Goal: Task Accomplishment & Management: Use online tool/utility

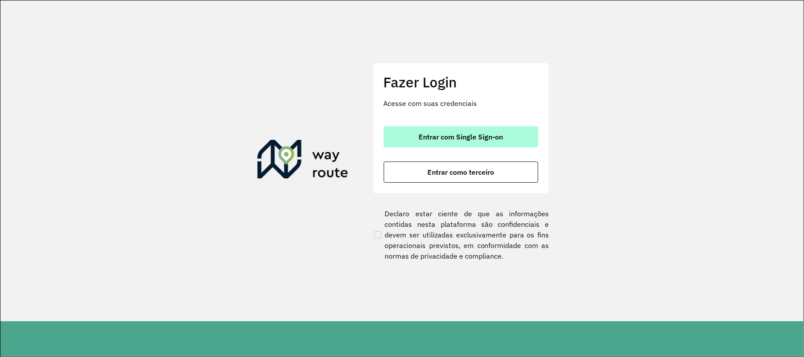
click at [385, 143] on button "Entrar com Single Sign-on" at bounding box center [461, 136] width 154 height 21
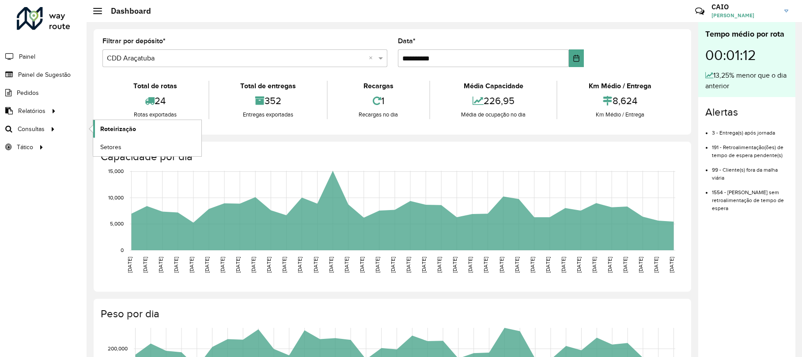
click at [143, 129] on link "Roteirização" at bounding box center [147, 129] width 108 height 18
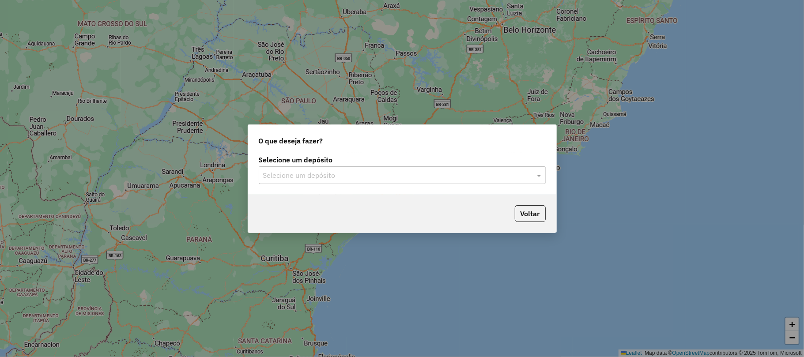
click at [387, 172] on input "text" at bounding box center [393, 175] width 260 height 11
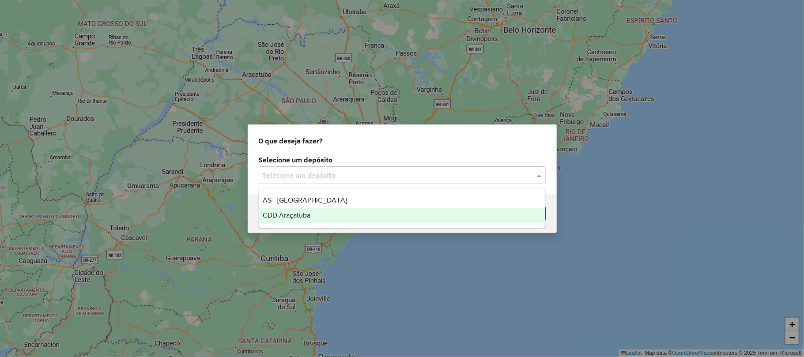
click at [374, 208] on div "CDD Araçatuba" at bounding box center [402, 215] width 286 height 15
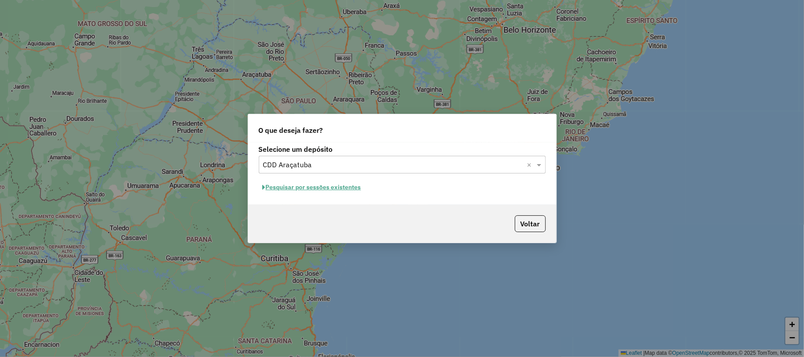
click at [324, 181] on button "Pesquisar por sessões existentes" at bounding box center [312, 188] width 106 height 14
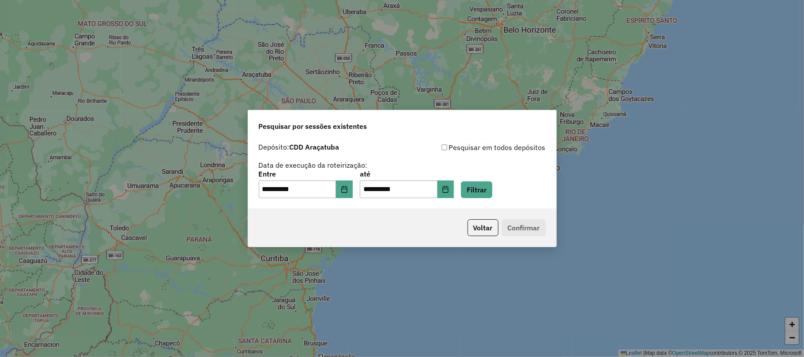
click at [509, 174] on div "**********" at bounding box center [402, 184] width 287 height 27
click at [492, 188] on button "Filtrar" at bounding box center [476, 189] width 31 height 17
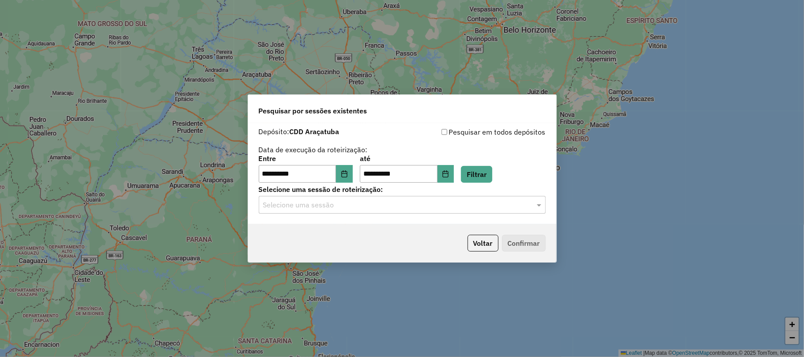
click at [377, 195] on div "Selecione uma sessão de roteirização: Selecione uma sessão" at bounding box center [402, 199] width 287 height 27
click at [358, 206] on input "text" at bounding box center [393, 205] width 260 height 11
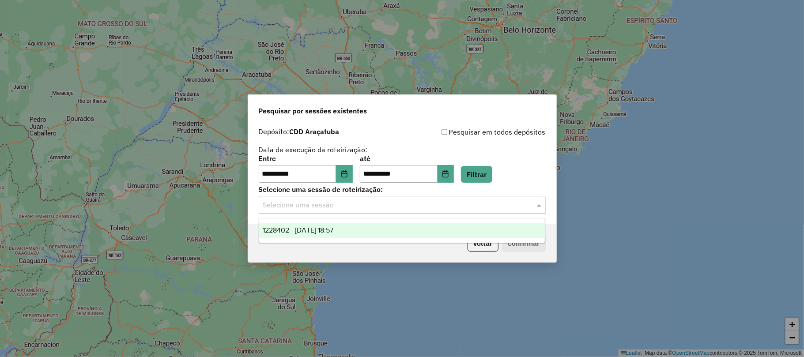
click at [352, 233] on div "1228402 - 12/08/2025 18:57" at bounding box center [402, 230] width 286 height 15
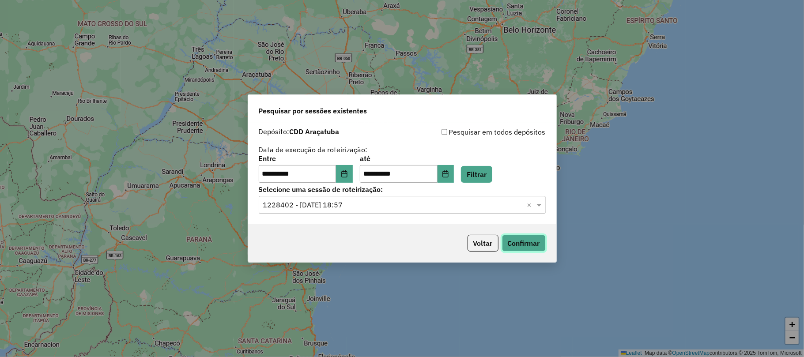
click at [528, 244] on button "Confirmar" at bounding box center [524, 243] width 44 height 17
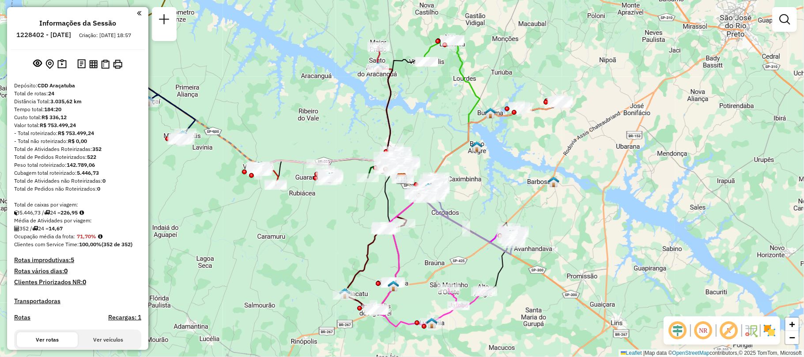
click at [514, 50] on div "Janela de atendimento Grade de atendimento Capacidade Transportadoras Veículos …" at bounding box center [402, 178] width 804 height 357
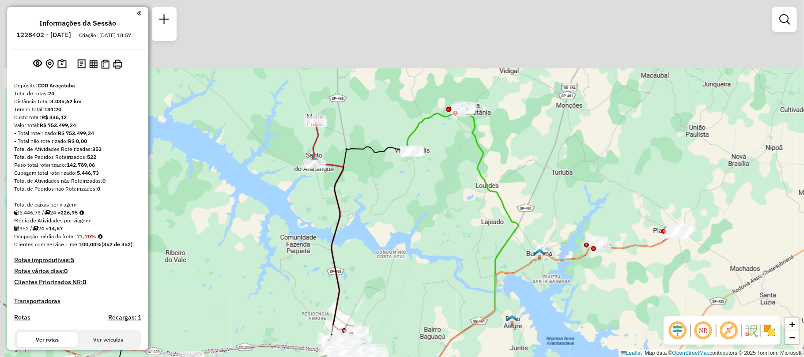
drag, startPoint x: 433, startPoint y: 80, endPoint x: 480, endPoint y: 222, distance: 148.8
click at [480, 222] on div "Janela de atendimento Grade de atendimento Capacidade Transportadoras Veículos …" at bounding box center [402, 178] width 804 height 357
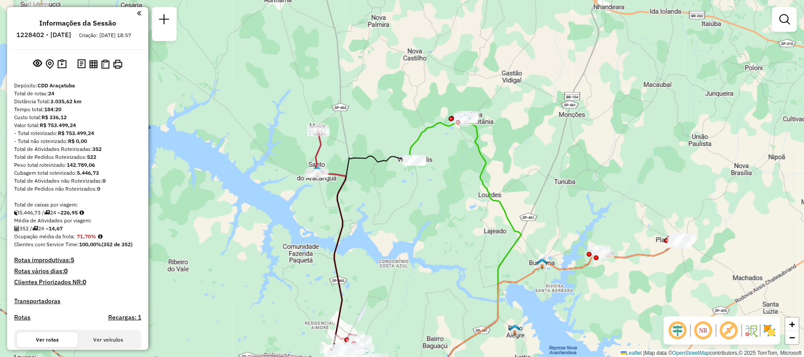
click at [441, 305] on div "Janela de atendimento Grade de atendimento Capacidade Transportadoras Veículos …" at bounding box center [402, 178] width 804 height 357
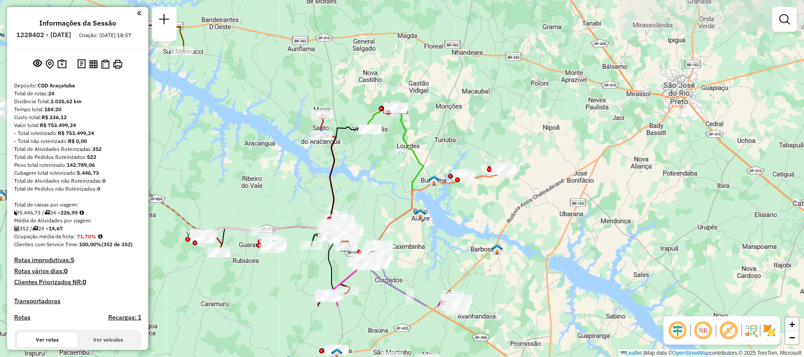
drag, startPoint x: 415, startPoint y: 282, endPoint x: 355, endPoint y: 159, distance: 137.2
click at [355, 159] on div "Janela de atendimento Grade de atendimento Capacidade Transportadoras Veículos …" at bounding box center [402, 178] width 804 height 357
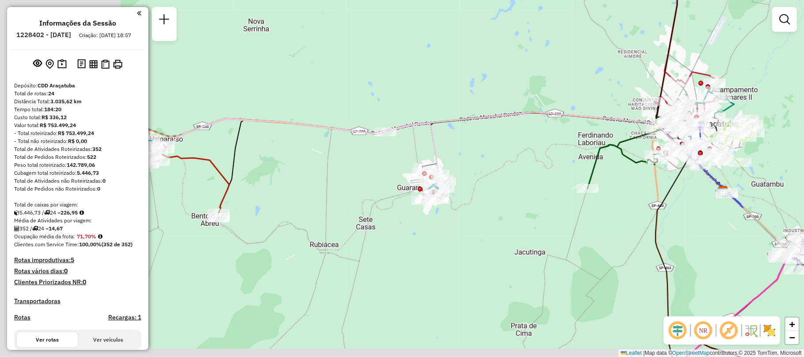
drag, startPoint x: 261, startPoint y: 233, endPoint x: 420, endPoint y: 212, distance: 160.3
click at [420, 212] on div "Janela de atendimento Grade de atendimento Capacidade Transportadoras Veículos …" at bounding box center [402, 178] width 804 height 357
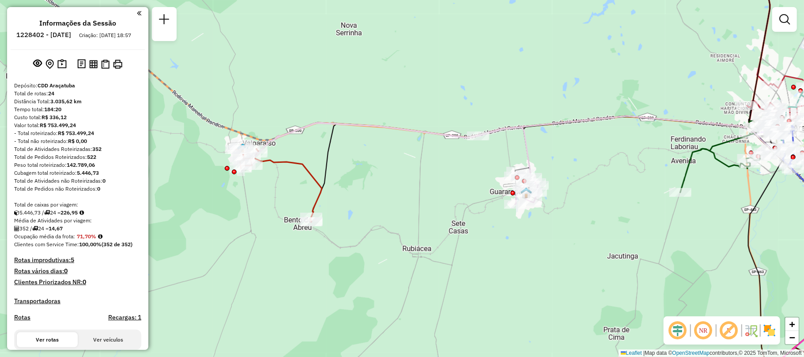
drag, startPoint x: 230, startPoint y: 192, endPoint x: 343, endPoint y: 193, distance: 113.0
click at [322, 193] on icon at bounding box center [279, 183] width 86 height 78
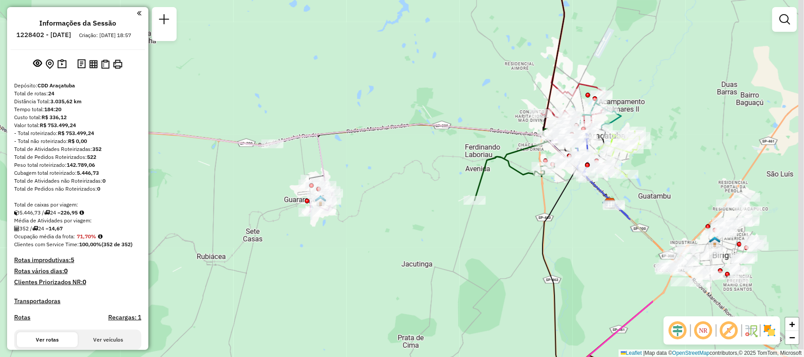
drag, startPoint x: 607, startPoint y: 200, endPoint x: 352, endPoint y: 211, distance: 255.8
click at [352, 211] on div "Janela de atendimento Grade de atendimento Capacidade Transportadoras Veículos …" at bounding box center [402, 178] width 804 height 357
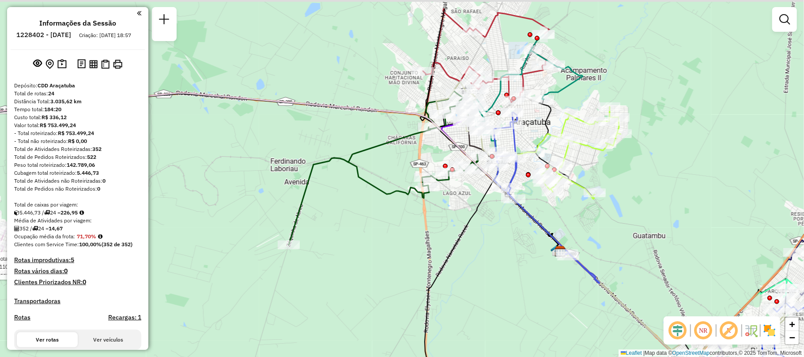
drag, startPoint x: 525, startPoint y: 163, endPoint x: 445, endPoint y: 207, distance: 90.9
click at [445, 207] on div "Rota 23 - Placa FJQ7H78 81116665 - 49.955.806 JOSE CARLOS BARBOSA PINHEIRO Rota…" at bounding box center [402, 178] width 804 height 357
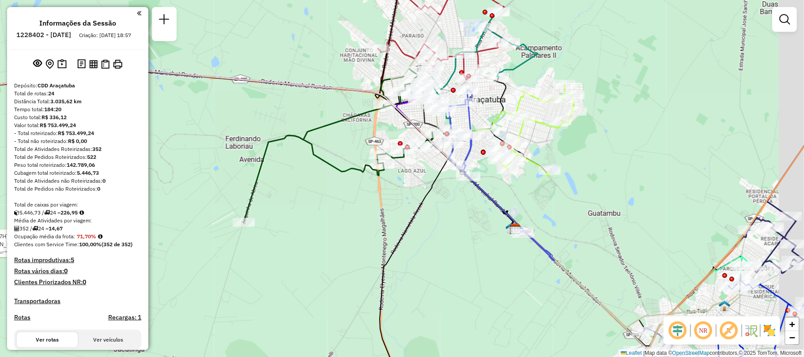
drag, startPoint x: 547, startPoint y: 218, endPoint x: 403, endPoint y: 163, distance: 154.0
click at [403, 163] on div "Rota 23 - Placa FJQ7H78 81116665 - 49.955.806 JOSE CARLOS BARBOSA PINHEIRO Rota…" at bounding box center [402, 178] width 804 height 357
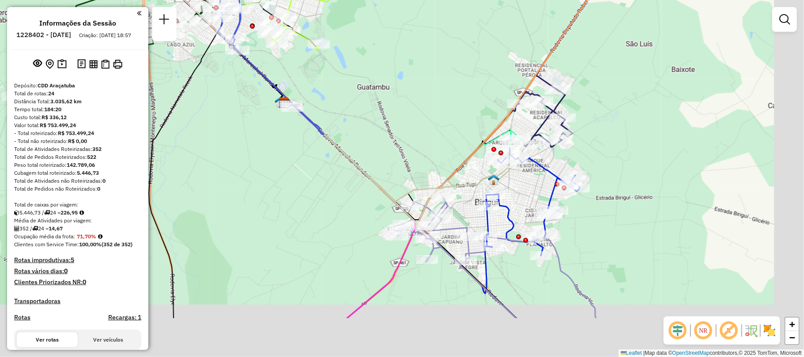
drag, startPoint x: 553, startPoint y: 234, endPoint x: 467, endPoint y: 160, distance: 113.6
click at [467, 160] on icon at bounding box center [486, 59] width 404 height 338
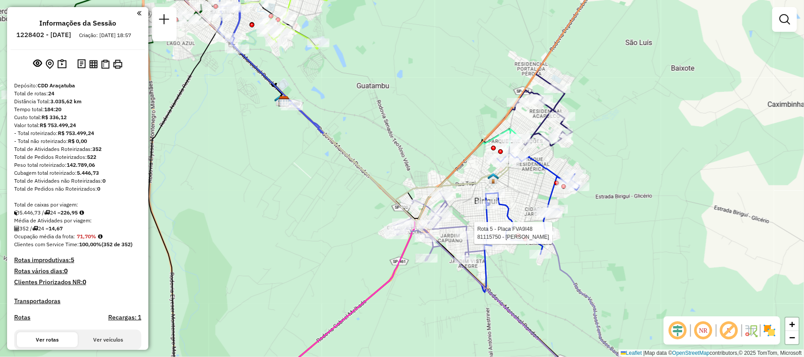
select select "**********"
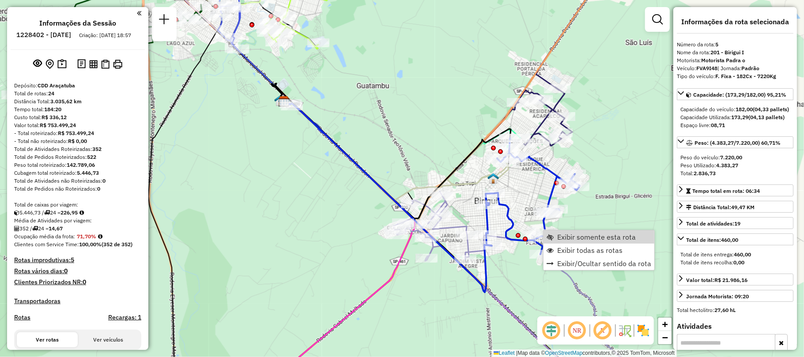
scroll to position [541, 0]
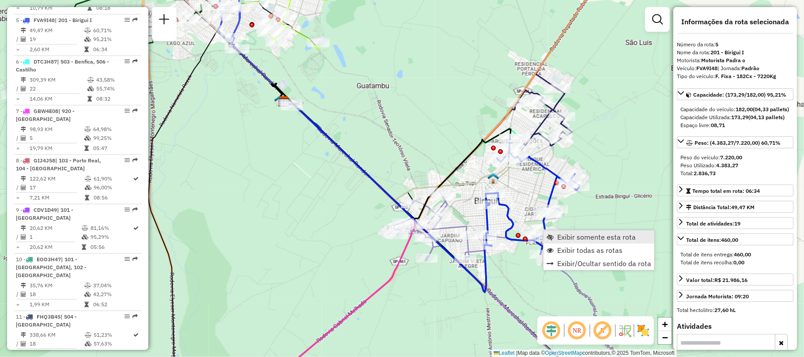
click at [567, 239] on span "Exibir somente esta rota" at bounding box center [596, 237] width 79 height 7
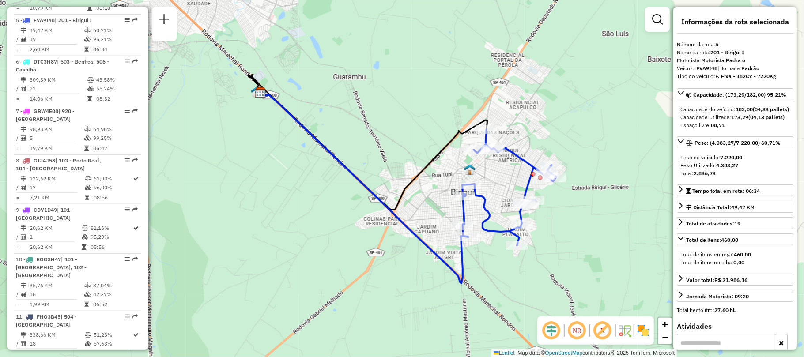
click at [640, 328] on img at bounding box center [643, 331] width 14 height 14
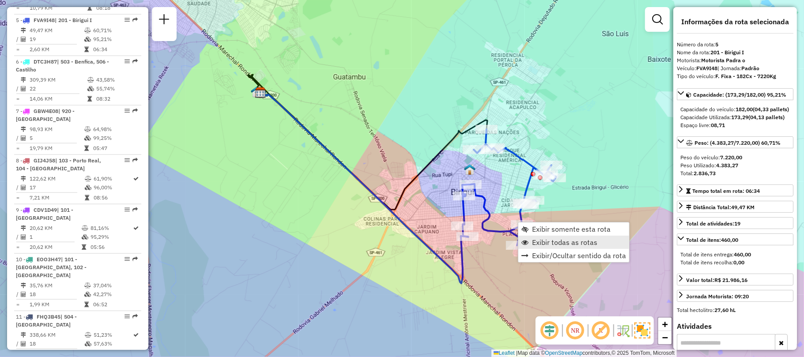
click at [553, 242] on span "Exibir todas as rotas" at bounding box center [564, 242] width 65 height 7
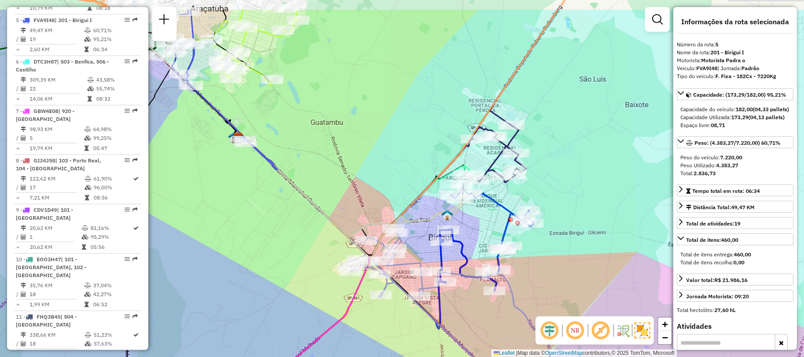
drag, startPoint x: 588, startPoint y: 103, endPoint x: 555, endPoint y: 156, distance: 62.2
click at [557, 155] on div "Janela de atendimento Grade de atendimento Capacidade Transportadoras Veículos …" at bounding box center [402, 178] width 804 height 357
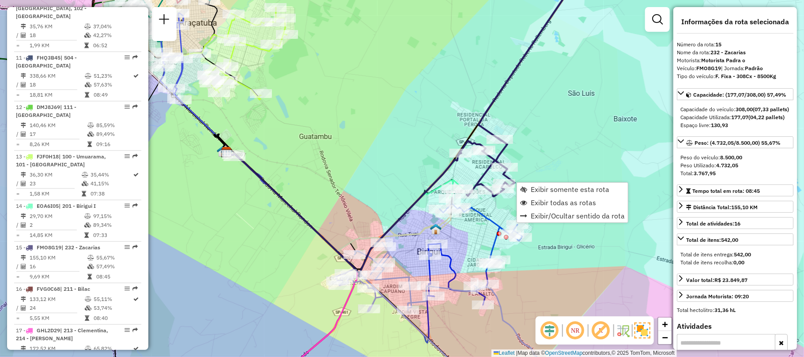
scroll to position [1013, 0]
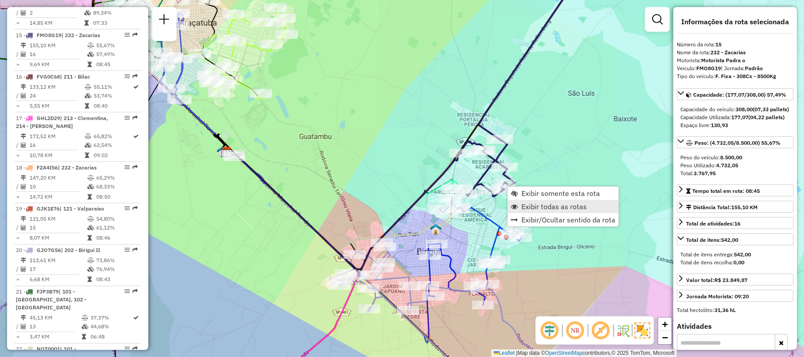
click at [546, 205] on span "Exibir todas as rotas" at bounding box center [553, 206] width 65 height 7
click at [533, 188] on div "Janela de atendimento Grade de atendimento Capacidade Transportadoras Veículos …" at bounding box center [402, 178] width 804 height 357
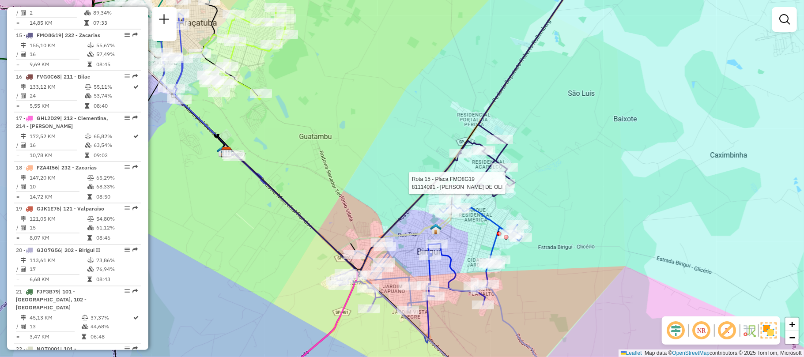
select select "**********"
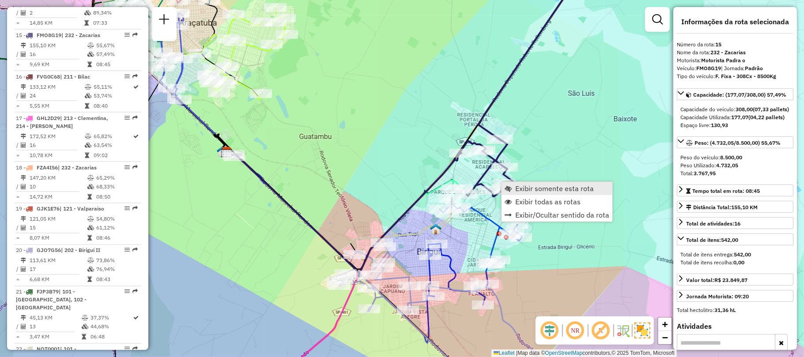
click at [530, 193] on link "Exibir somente esta rota" at bounding box center [556, 188] width 111 height 13
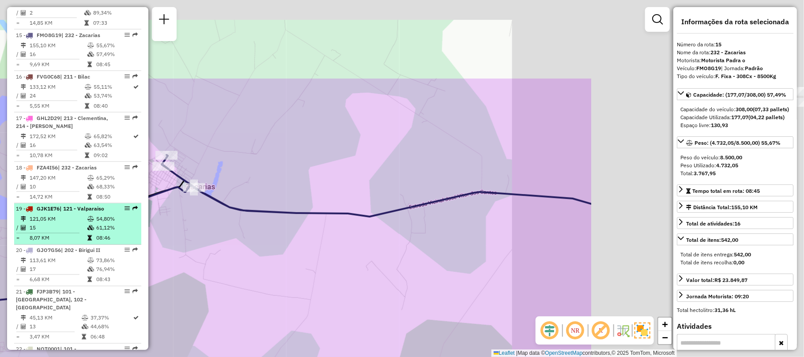
drag, startPoint x: 484, startPoint y: 109, endPoint x: 92, endPoint y: 208, distance: 404.5
click at [55, 221] on hb-router-mapa "Informações da Sessão 1228402 - 12/08/2025 Criação: 11/08/2025 18:57 Depósito: …" at bounding box center [402, 178] width 804 height 357
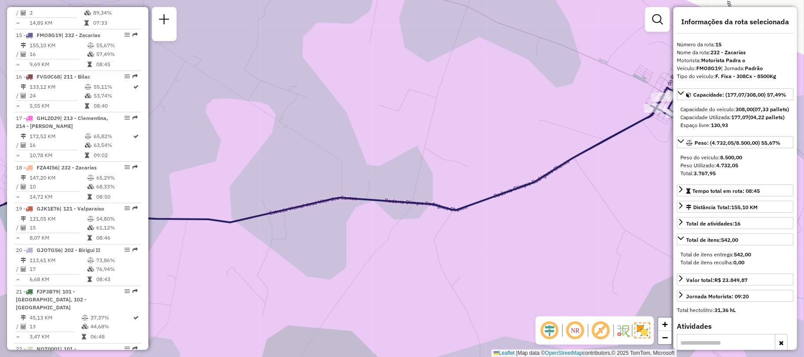
drag, startPoint x: 368, startPoint y: 170, endPoint x: 228, endPoint y: 179, distance: 139.8
click at [228, 179] on div "Janela de atendimento Grade de atendimento Capacidade Transportadoras Veículos …" at bounding box center [402, 178] width 804 height 357
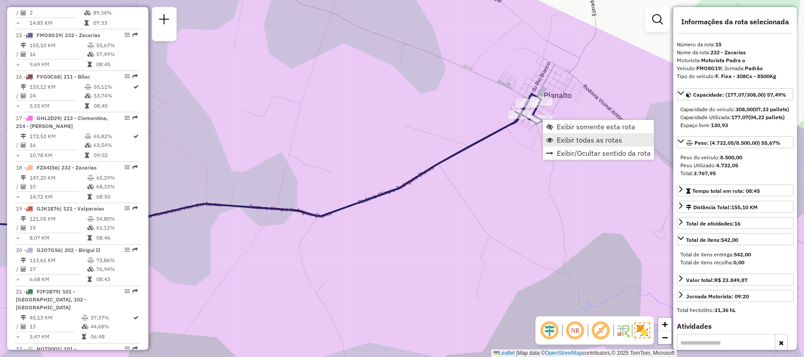
click at [562, 140] on span "Exibir todas as rotas" at bounding box center [589, 139] width 65 height 7
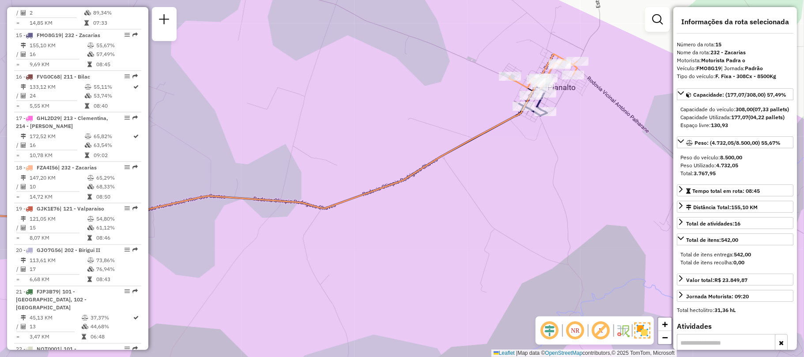
drag, startPoint x: 451, startPoint y: 230, endPoint x: 509, endPoint y: 159, distance: 92.2
click at [492, 199] on div "Janela de atendimento Grade de atendimento Capacidade Transportadoras Veículos …" at bounding box center [402, 178] width 804 height 357
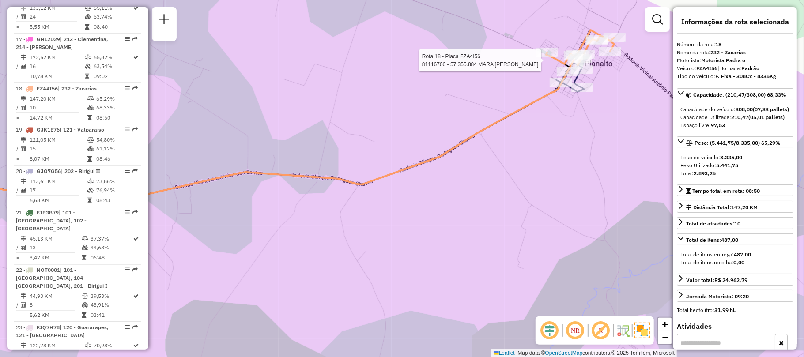
scroll to position [1141, 0]
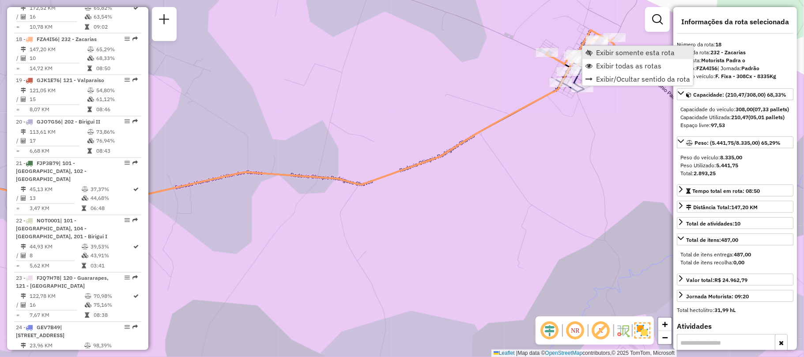
drag, startPoint x: 588, startPoint y: 55, endPoint x: 604, endPoint y: 54, distance: 16.4
click at [604, 54] on span "Exibir somente esta rota" at bounding box center [635, 52] width 79 height 7
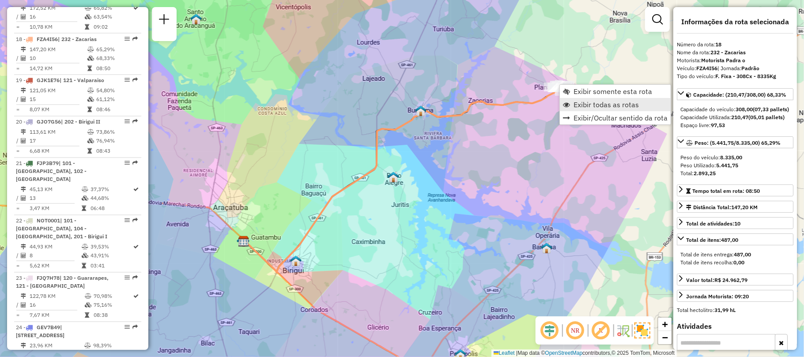
click at [580, 102] on span "Exibir todas as rotas" at bounding box center [605, 104] width 65 height 7
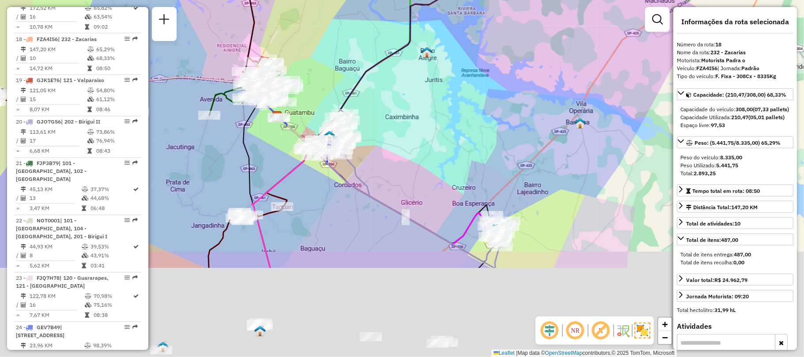
drag, startPoint x: 463, startPoint y: 244, endPoint x: 497, endPoint y: 155, distance: 94.9
click at [495, 117] on div "Janela de atendimento Grade de atendimento Capacidade Transportadoras Veículos …" at bounding box center [402, 178] width 804 height 357
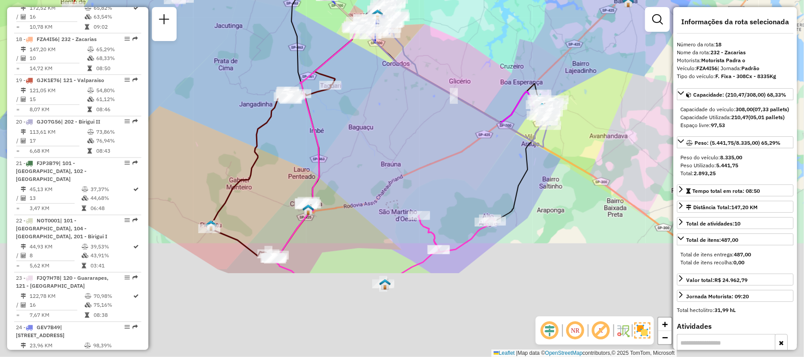
drag, startPoint x: 318, startPoint y: 272, endPoint x: 375, endPoint y: 144, distance: 140.1
click at [375, 144] on div "Janela de atendimento Grade de atendimento Capacidade Transportadoras Veículos …" at bounding box center [402, 178] width 804 height 357
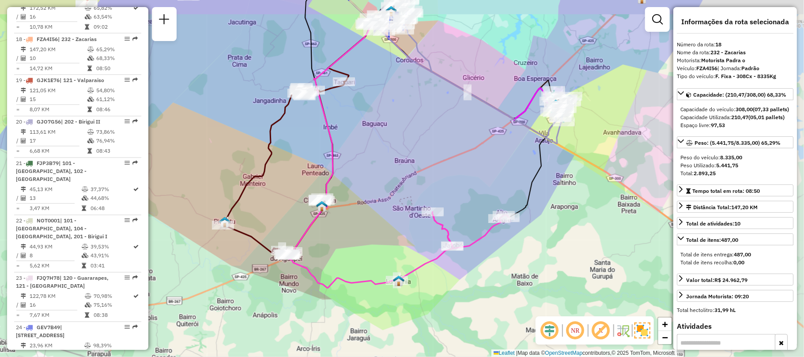
drag, startPoint x: 423, startPoint y: 209, endPoint x: 336, endPoint y: 240, distance: 91.9
click at [336, 240] on div "Janela de atendimento Grade de atendimento Capacidade Transportadoras Veículos …" at bounding box center [402, 178] width 804 height 357
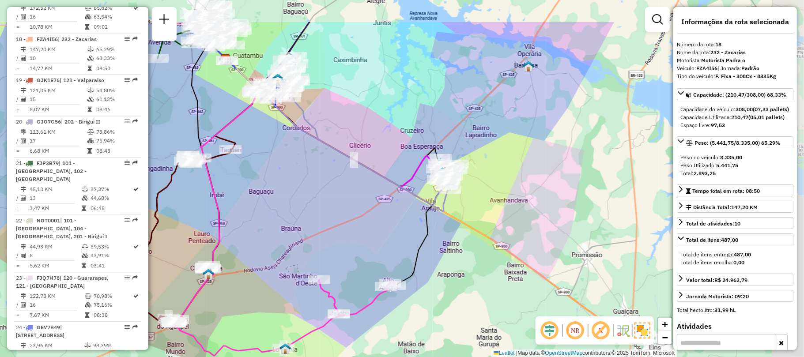
drag, startPoint x: 441, startPoint y: 159, endPoint x: 382, endPoint y: 218, distance: 84.0
click at [382, 218] on div "Janela de atendimento Grade de atendimento Capacidade Transportadoras Veículos …" at bounding box center [402, 178] width 804 height 357
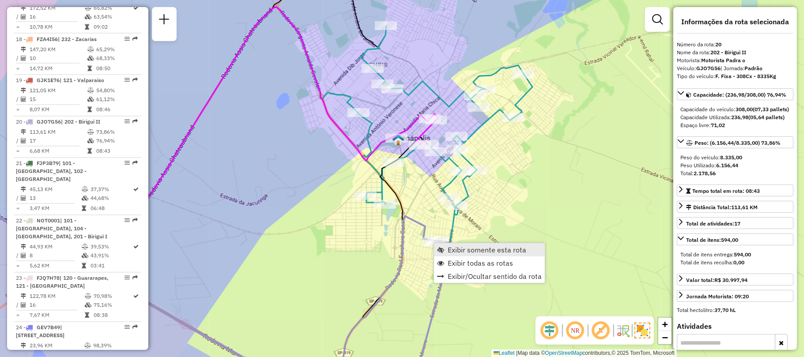
click at [451, 248] on span "Exibir somente esta rota" at bounding box center [487, 249] width 79 height 7
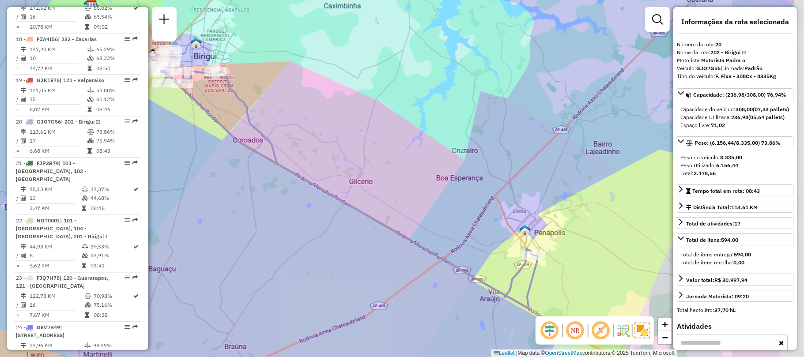
drag, startPoint x: 462, startPoint y: 207, endPoint x: 368, endPoint y: 179, distance: 98.3
click at [368, 179] on div "Janela de atendimento Grade de atendimento Capacidade Transportadoras Veículos …" at bounding box center [402, 178] width 804 height 357
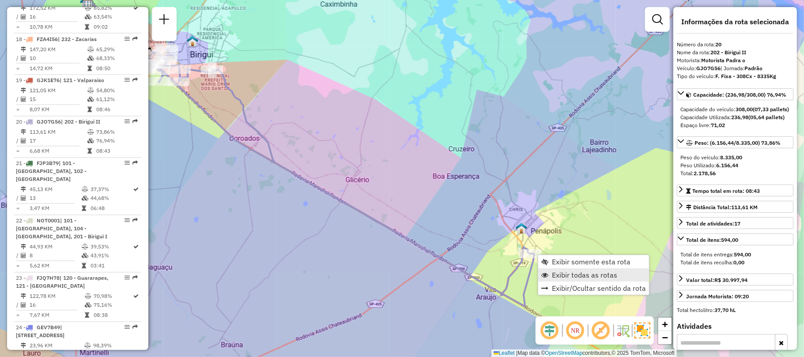
click at [564, 275] on span "Exibir todas as rotas" at bounding box center [584, 274] width 65 height 7
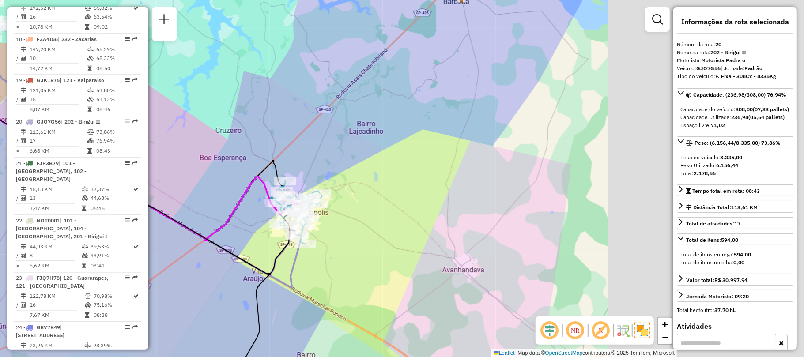
drag, startPoint x: 343, startPoint y: 214, endPoint x: 232, endPoint y: 188, distance: 113.7
click at [232, 188] on div "Janela de atendimento Grade de atendimento Capacidade Transportadoras Veículos …" at bounding box center [402, 178] width 804 height 357
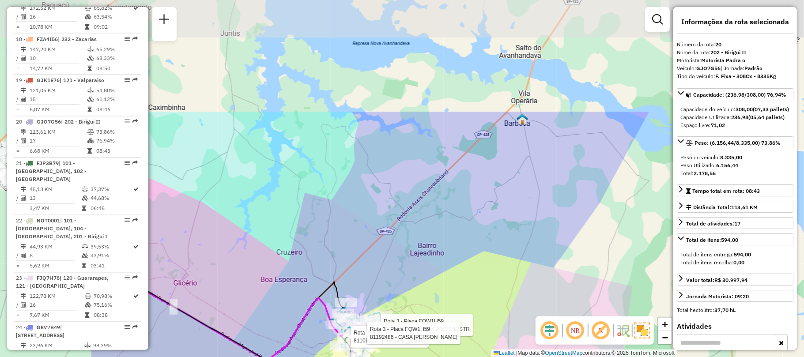
drag, startPoint x: 313, startPoint y: 144, endPoint x: 453, endPoint y: 271, distance: 189.1
click at [453, 271] on div "Rota 3 - Placa FQW1H59 81106057 - VINICIUS FERNANDES P Rota 3 - Placa FQW1H59 8…" at bounding box center [402, 178] width 804 height 357
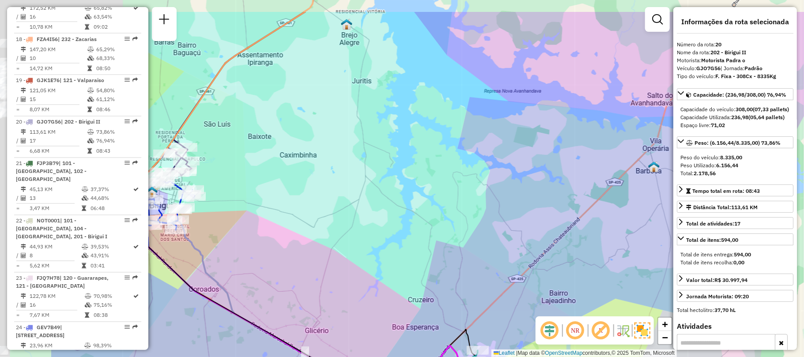
drag, startPoint x: 387, startPoint y: 167, endPoint x: 539, endPoint y: 211, distance: 157.6
click at [539, 211] on div "Rota 3 - Placa FQW1H59 81106057 - VINICIUS FERNANDES P Rota 3 - Placa FQW1H59 8…" at bounding box center [402, 178] width 804 height 357
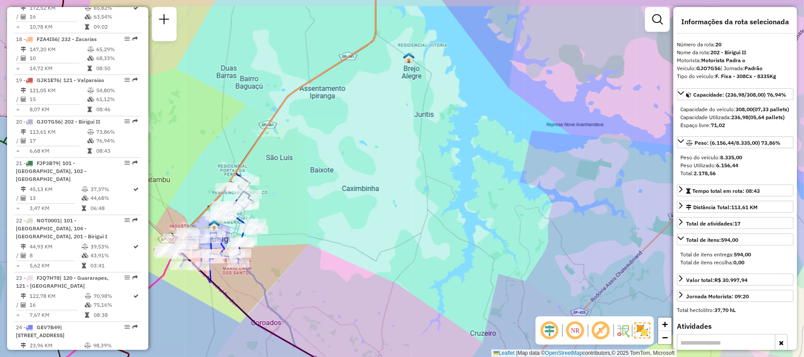
drag, startPoint x: 394, startPoint y: 184, endPoint x: 498, endPoint y: 249, distance: 122.4
click at [498, 249] on div "Rota 3 - Placa FQW1H59 81106057 - VINICIUS FERNANDES P Rota 3 - Placa FQW1H59 8…" at bounding box center [402, 178] width 804 height 357
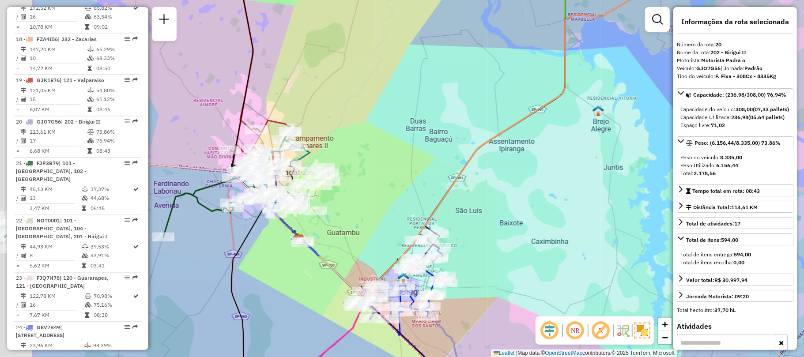
drag, startPoint x: 335, startPoint y: 191, endPoint x: 463, endPoint y: 205, distance: 128.8
click at [463, 205] on div "Rota 3 - Placa FQW1H59 81106057 - VINICIUS FERNANDES P Rota 3 - Placa FQW1H59 8…" at bounding box center [402, 178] width 804 height 357
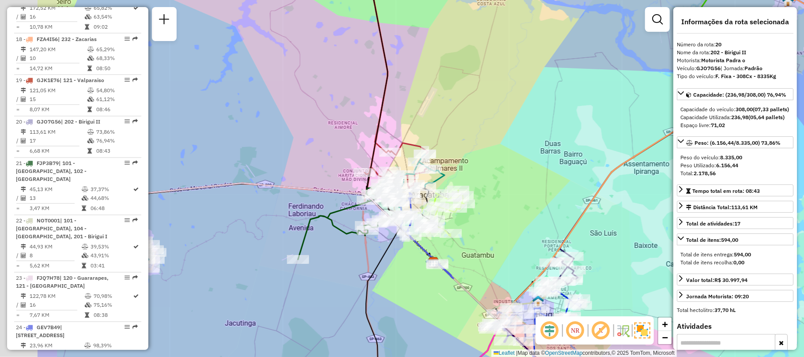
drag, startPoint x: 279, startPoint y: 277, endPoint x: 547, endPoint y: 320, distance: 271.3
click at [546, 329] on hb-router-mapa "Informações da Sessão 1228402 - 12/08/2025 Criação: 11/08/2025 18:57 Depósito: …" at bounding box center [402, 178] width 804 height 357
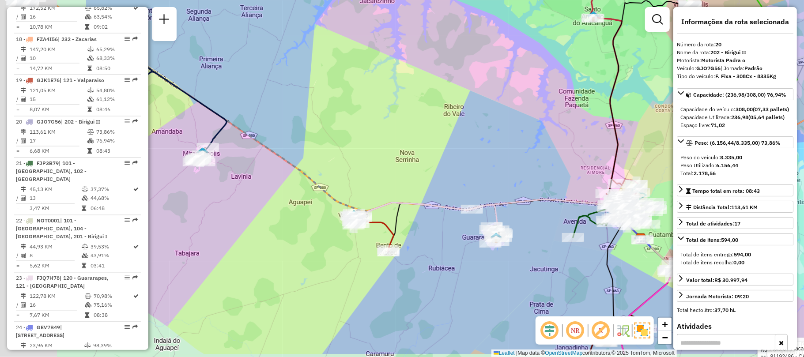
drag, startPoint x: 298, startPoint y: 272, endPoint x: 468, endPoint y: 232, distance: 174.7
click at [468, 232] on div "Rota 3 - Placa FQW1H59 81106057 - VINICIUS FERNANDES P Rota 3 - Placa FQW1H59 8…" at bounding box center [402, 178] width 804 height 357
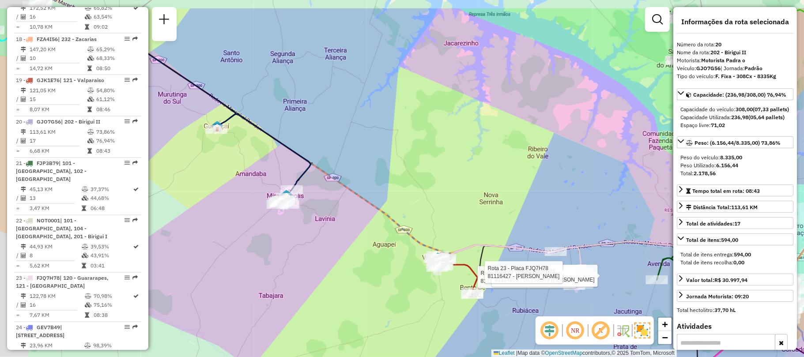
drag, startPoint x: 296, startPoint y: 232, endPoint x: 450, endPoint y: 294, distance: 166.4
click at [454, 301] on div "Rota 3 - Placa FQW1H59 81106057 - VINICIUS FERNANDES P Rota 3 - Placa FQW1H59 8…" at bounding box center [402, 178] width 804 height 357
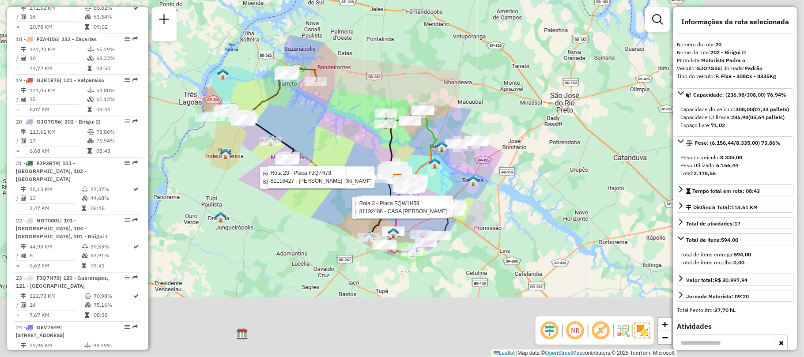
drag, startPoint x: 463, startPoint y: 221, endPoint x: 344, endPoint y: 141, distance: 142.5
click at [344, 141] on div "Rota 3 - Placa FQW1H59 81106057 - VINICIUS FERNANDES P Rota 3 - Placa FQW1H59 8…" at bounding box center [402, 178] width 804 height 357
